Goal: Find specific page/section: Find specific page/section

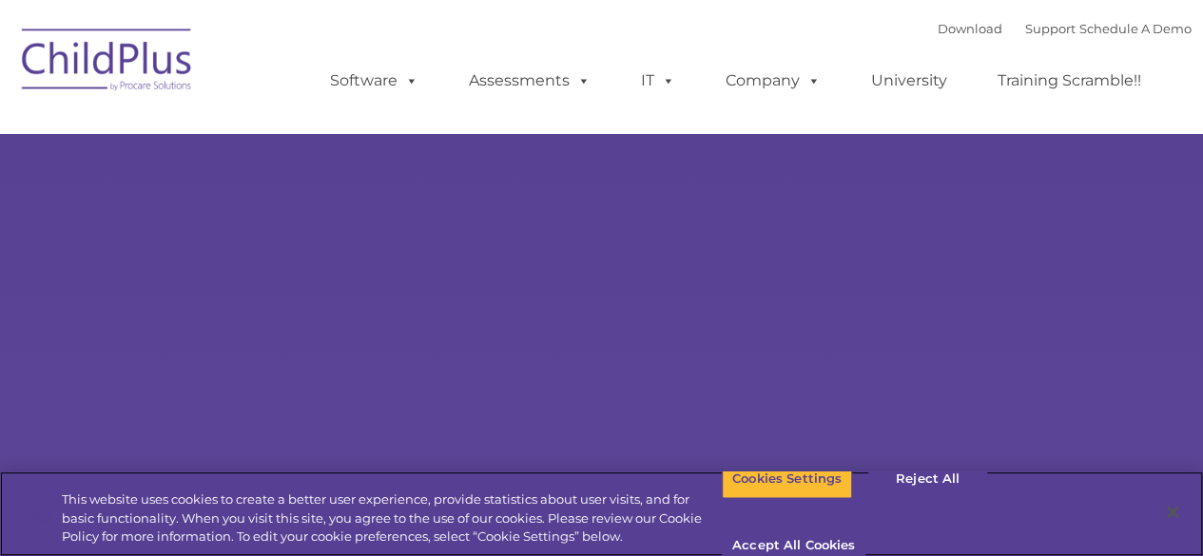
select select "MEDIUM"
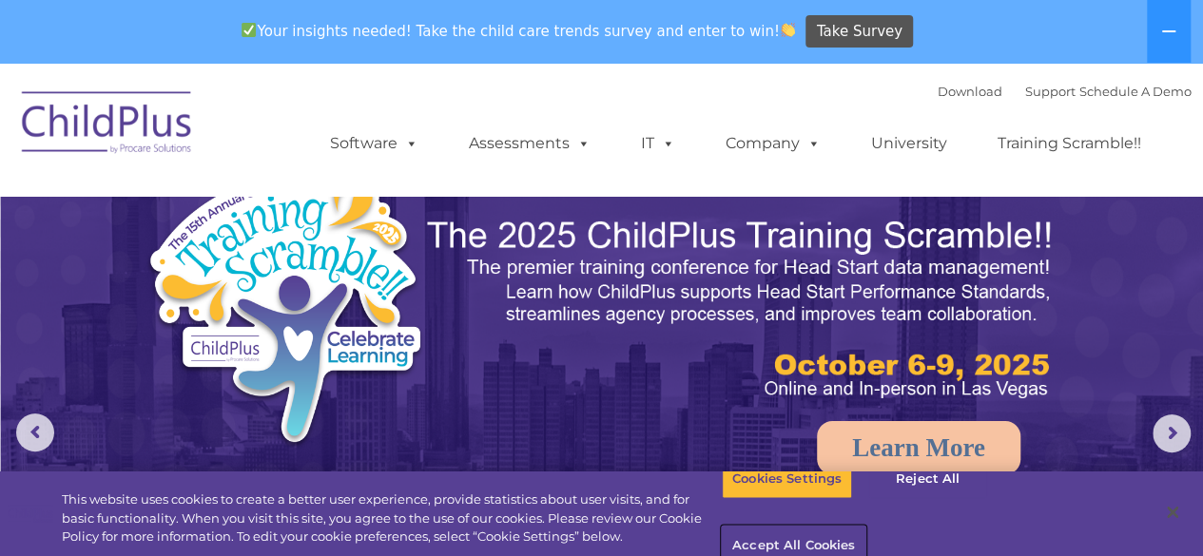
click at [865, 527] on button "Accept All Cookies" at bounding box center [794, 547] width 144 height 40
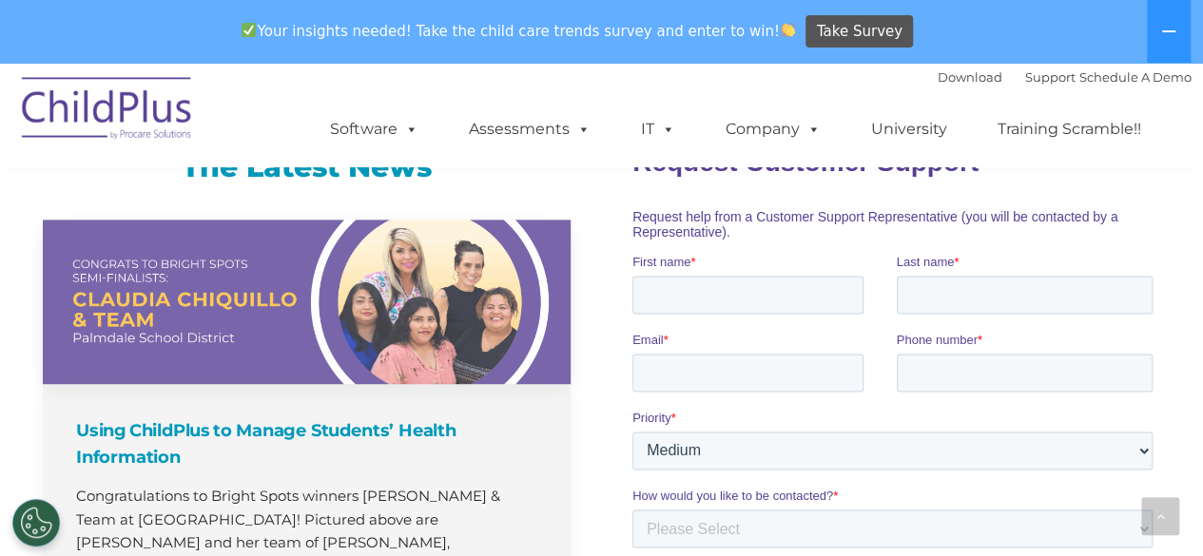
scroll to position [1285, 0]
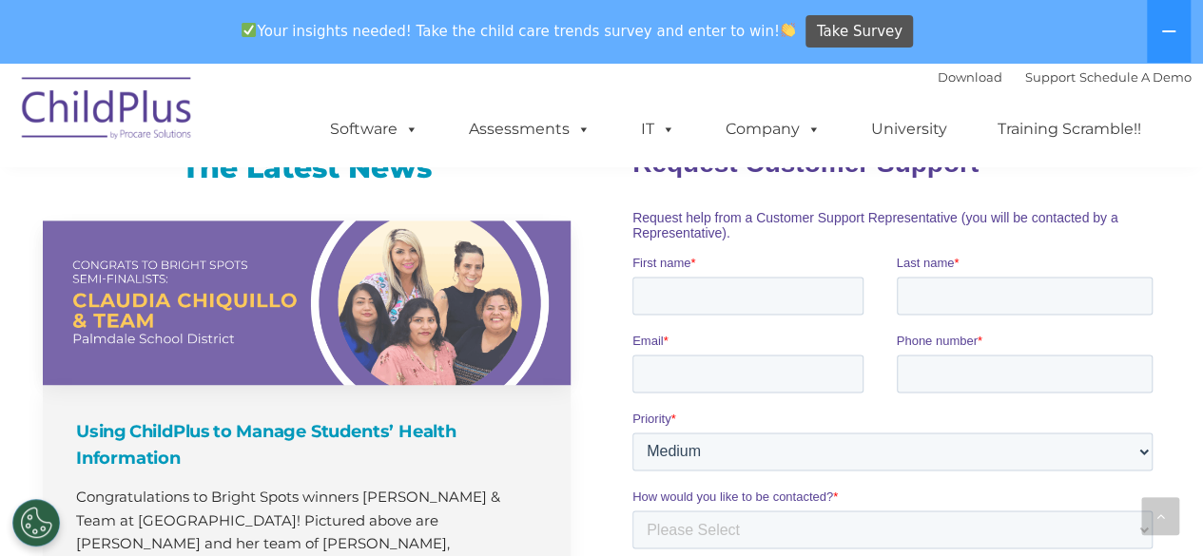
click at [546, 407] on div "Using ChildPlus to Manage Students’ Health Information Congratulations to Brigh…" at bounding box center [307, 543] width 528 height 316
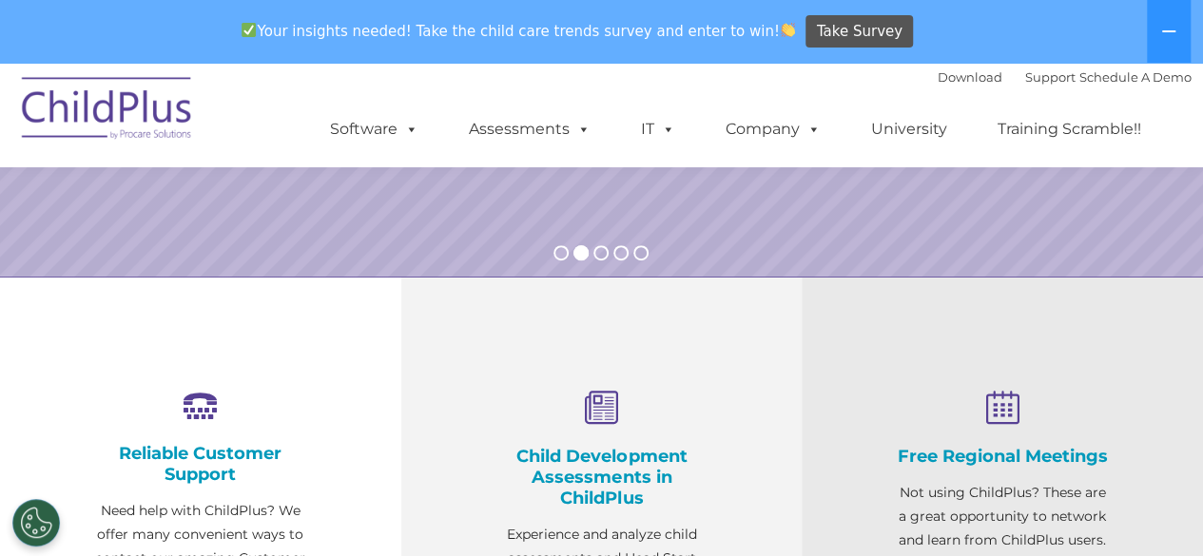
scroll to position [0, 0]
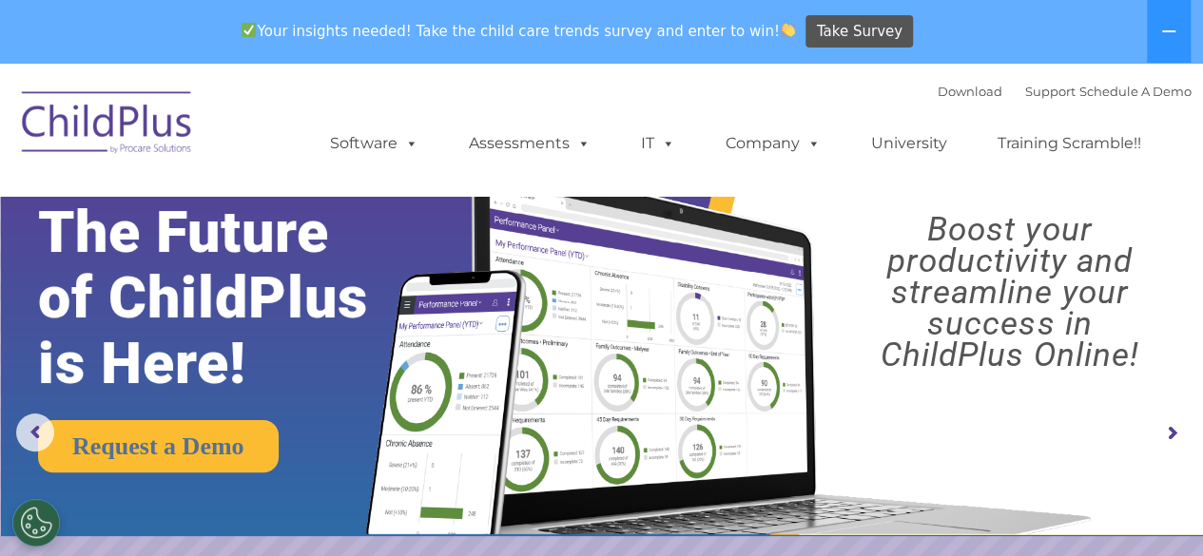
click at [139, 132] on img at bounding box center [107, 125] width 190 height 95
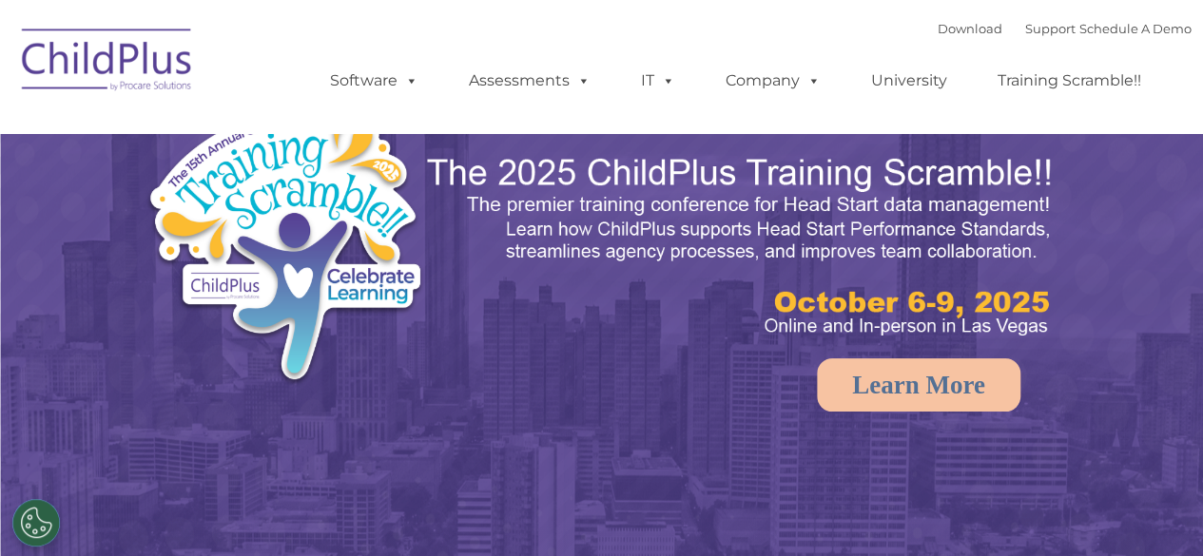
select select "MEDIUM"
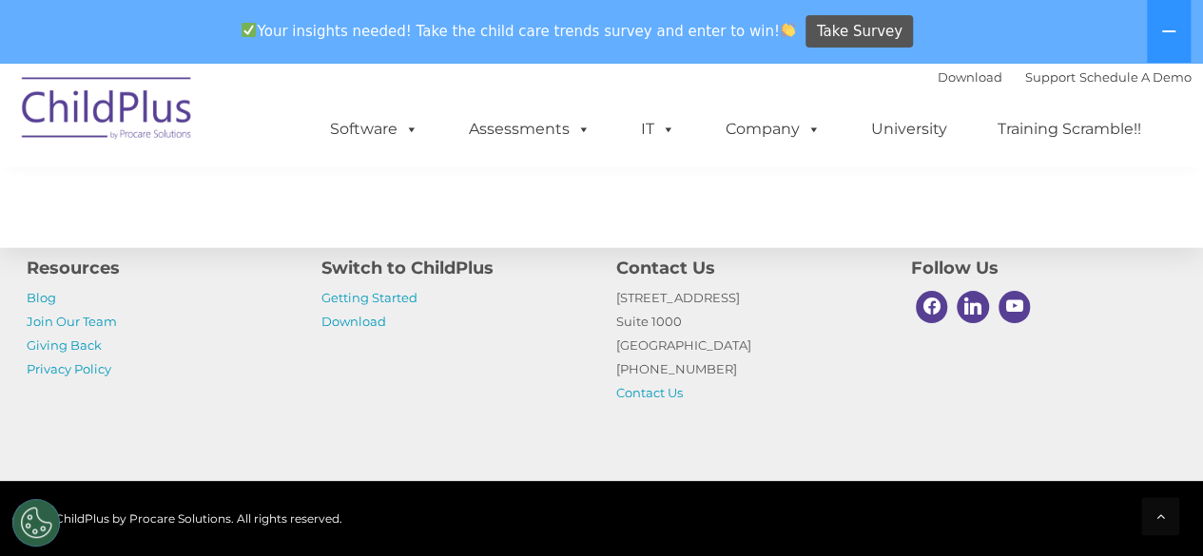
scroll to position [2362, 0]
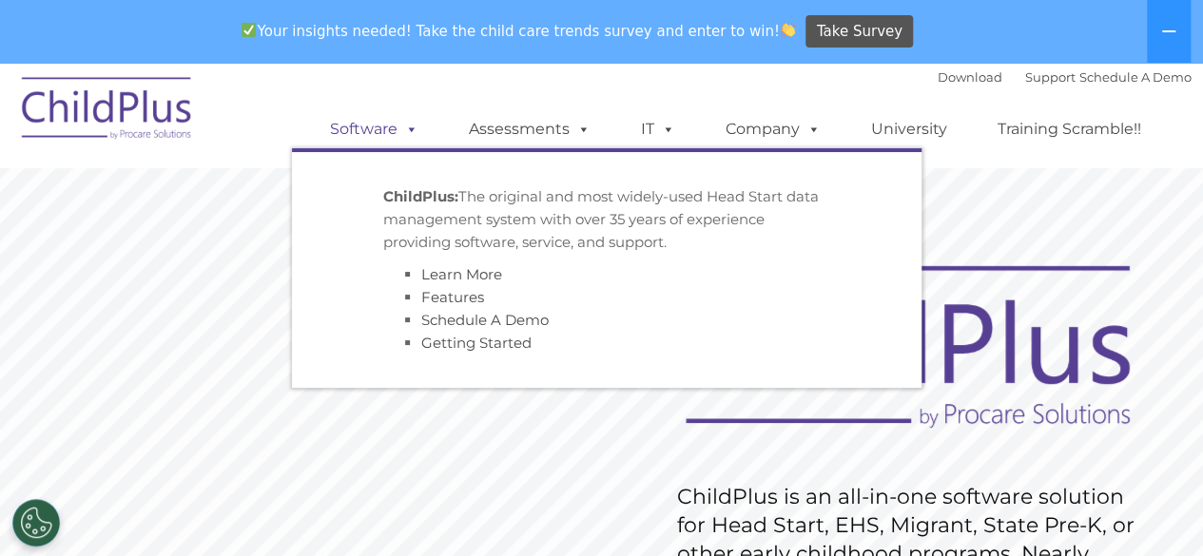
click at [393, 125] on link "Software" at bounding box center [374, 129] width 126 height 38
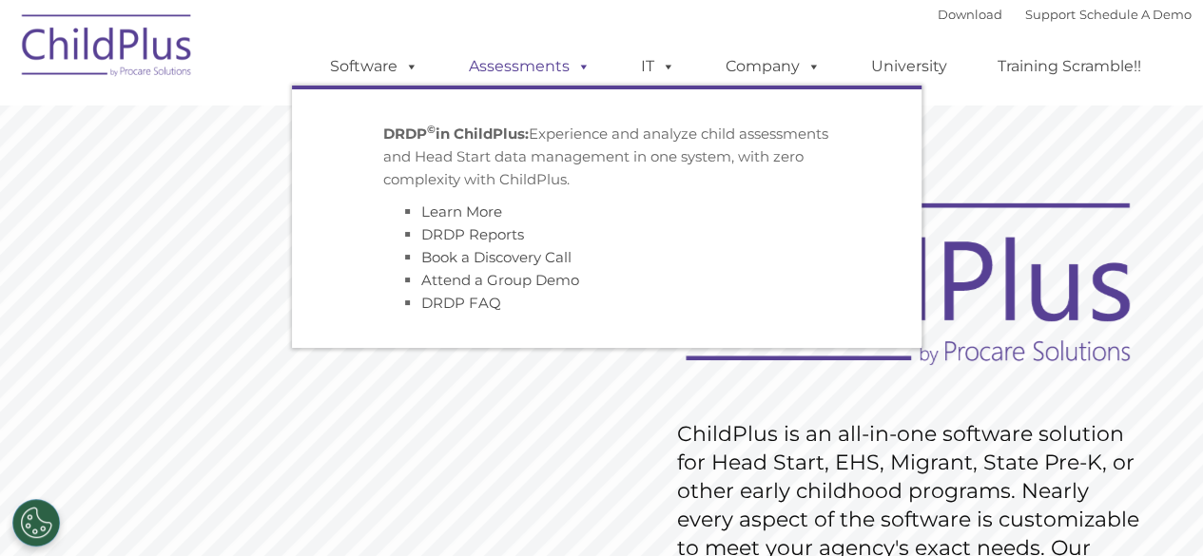
click at [573, 65] on span at bounding box center [580, 66] width 21 height 18
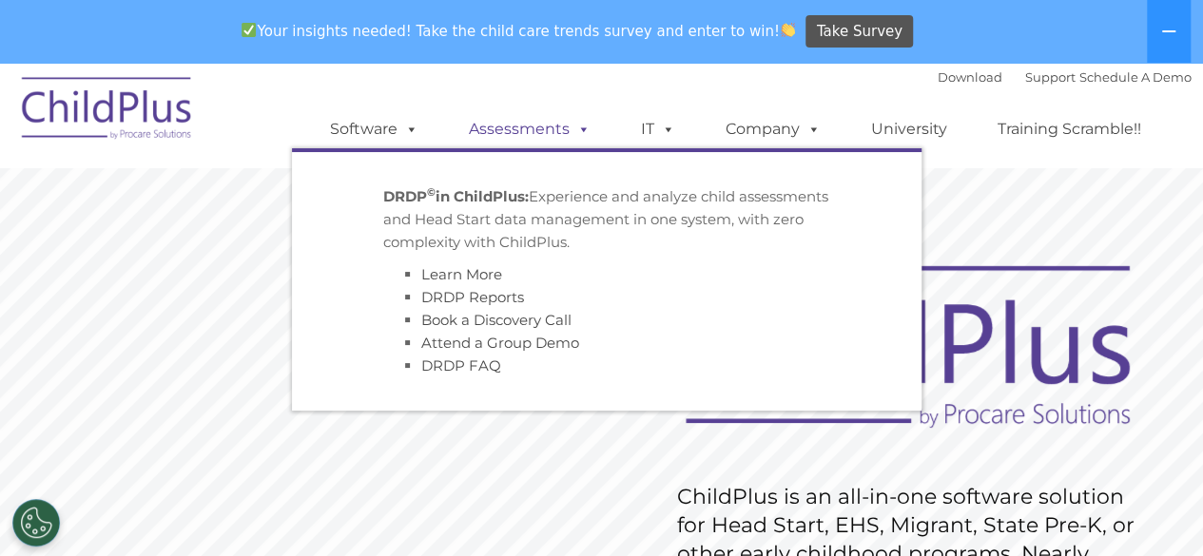
click at [559, 125] on link "Assessments" at bounding box center [530, 129] width 160 height 38
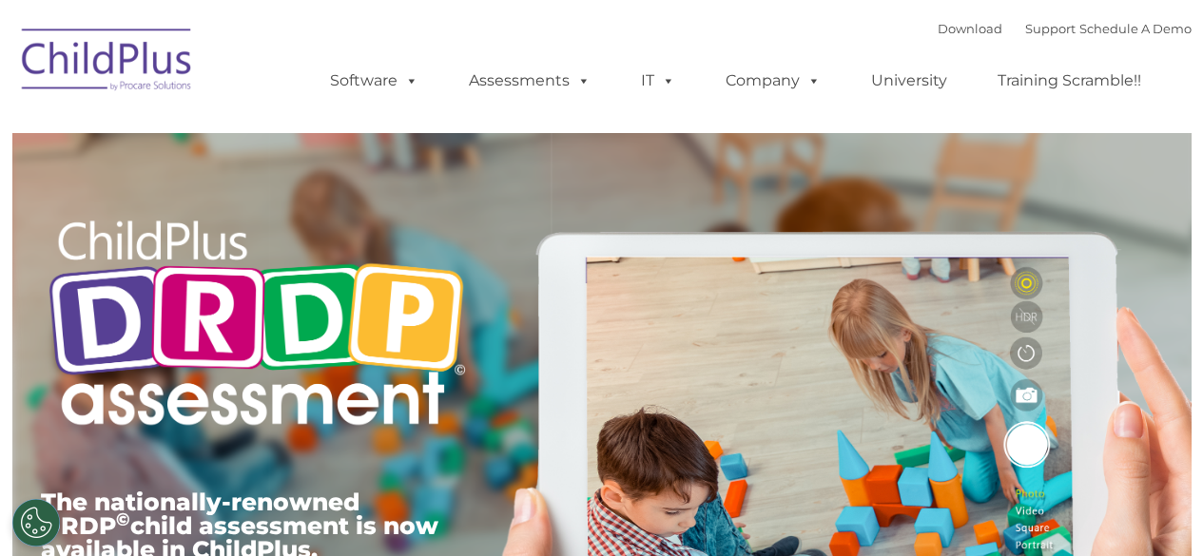
type input ""
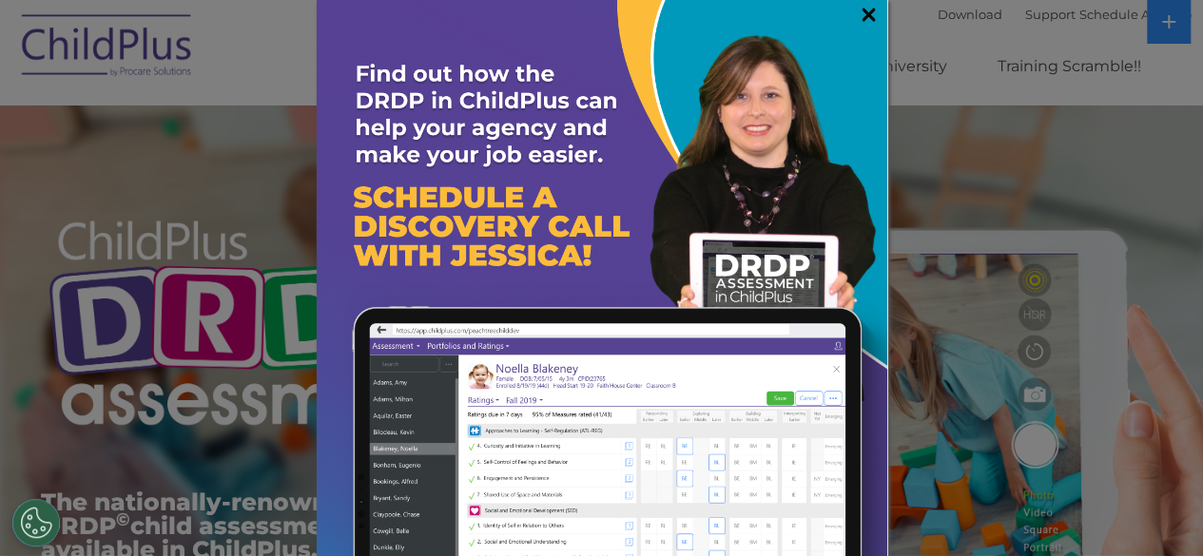
click at [858, 11] on link "×" at bounding box center [869, 14] width 22 height 19
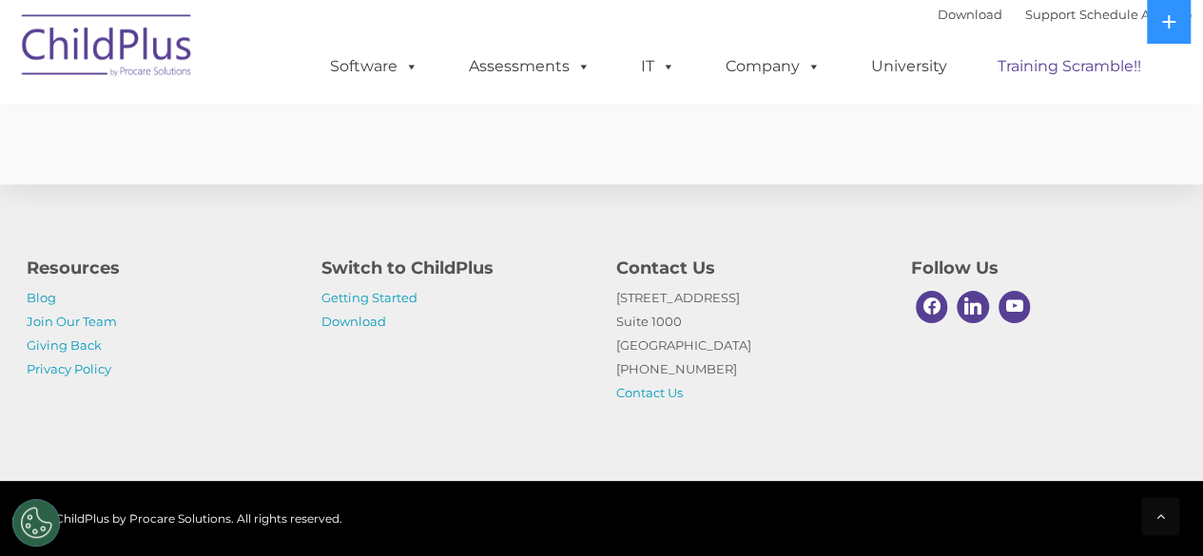
scroll to position [7750, 0]
